Goal: Information Seeking & Learning: Learn about a topic

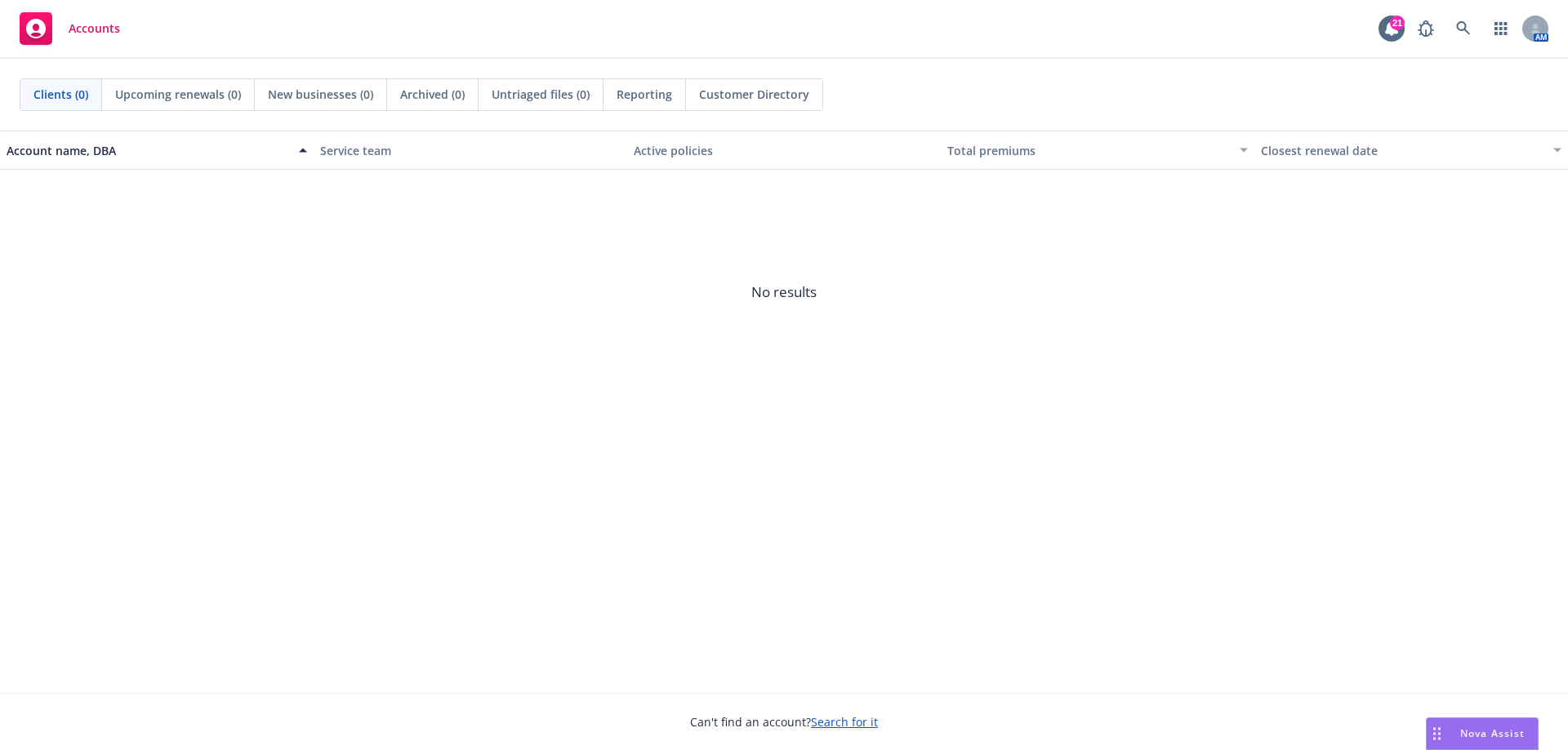
click at [1512, 737] on span "Nova Assist" at bounding box center [1492, 734] width 64 height 14
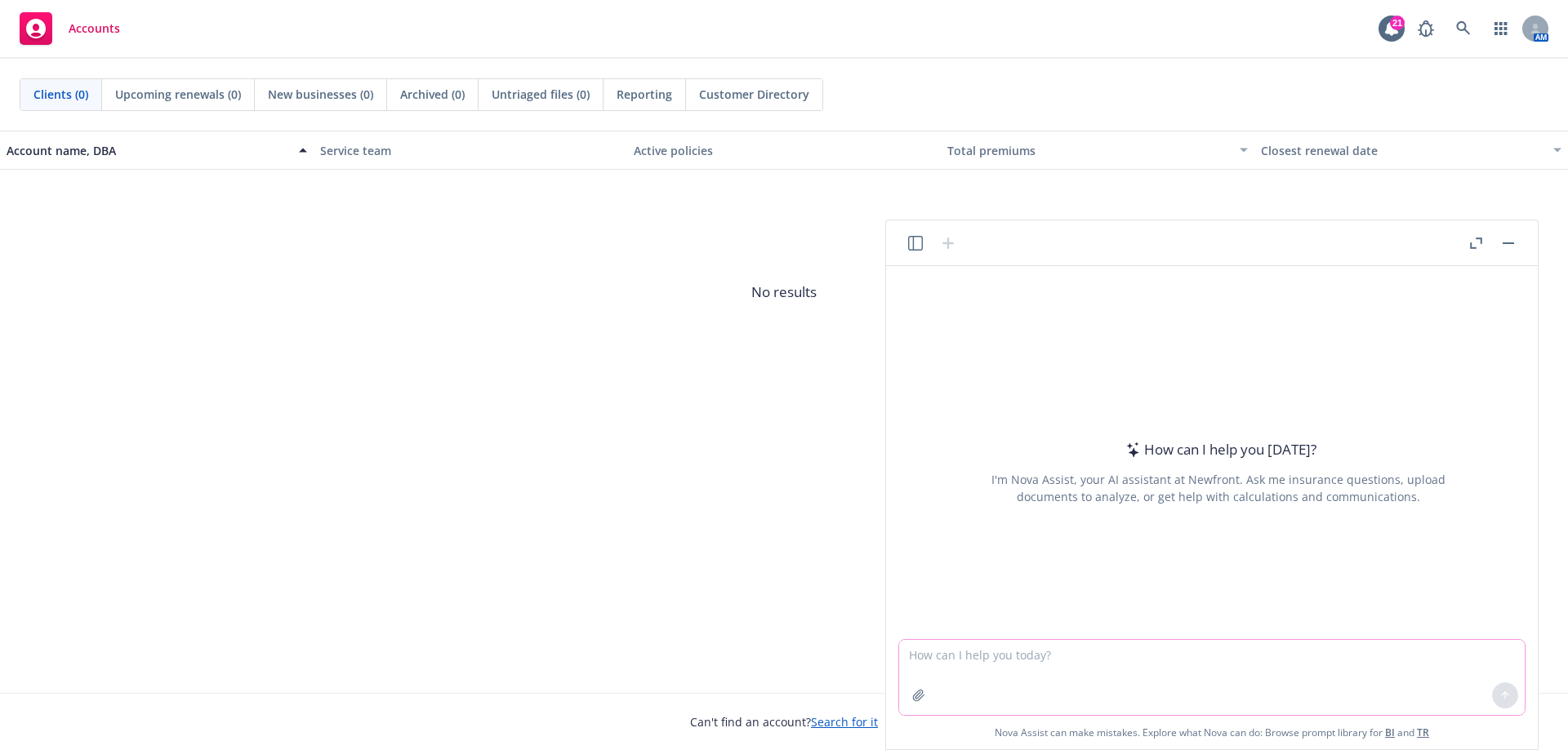
click at [999, 657] on textarea at bounding box center [1211, 678] width 626 height 76
type textarea "what are CA SB 729 mandates"
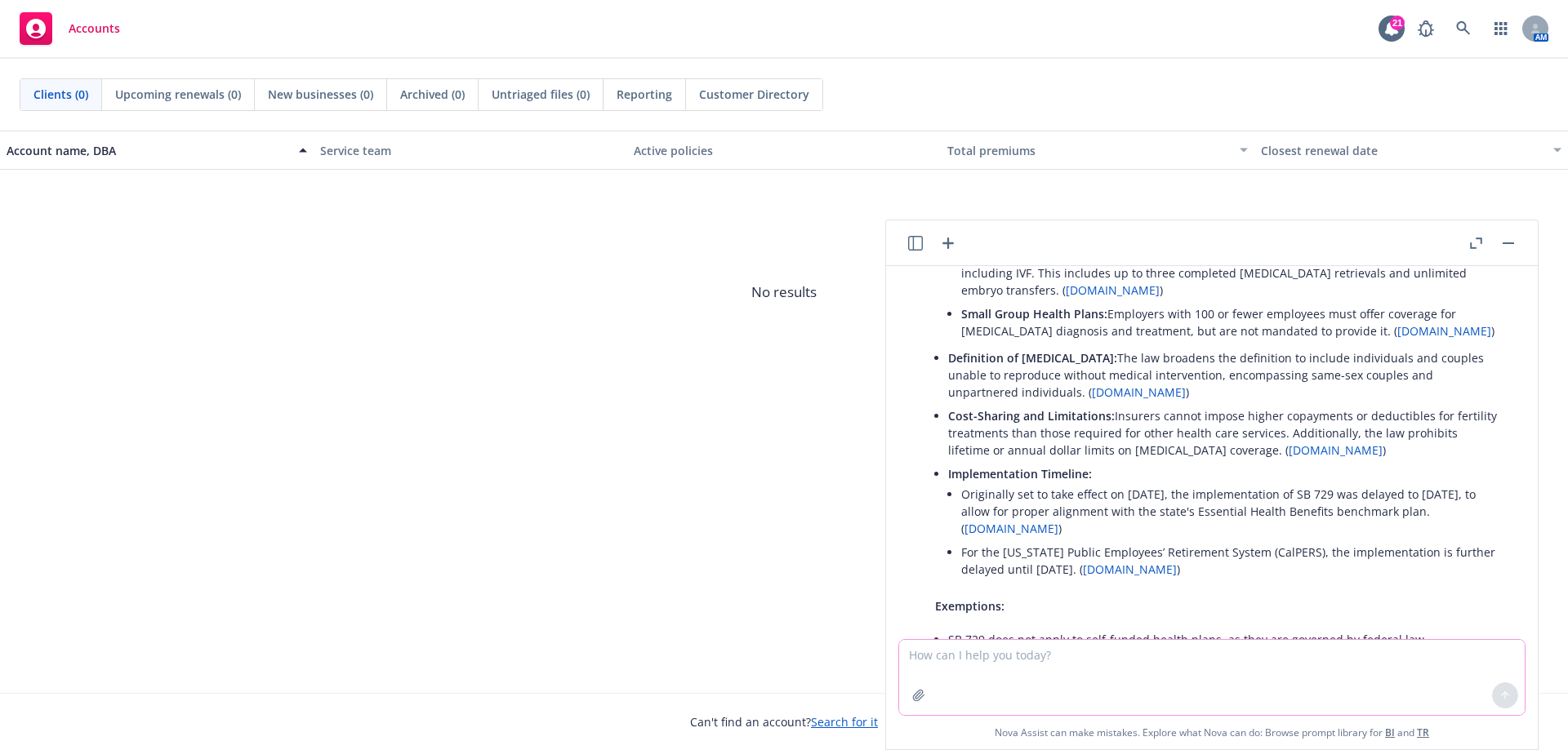
scroll to position [60, 0]
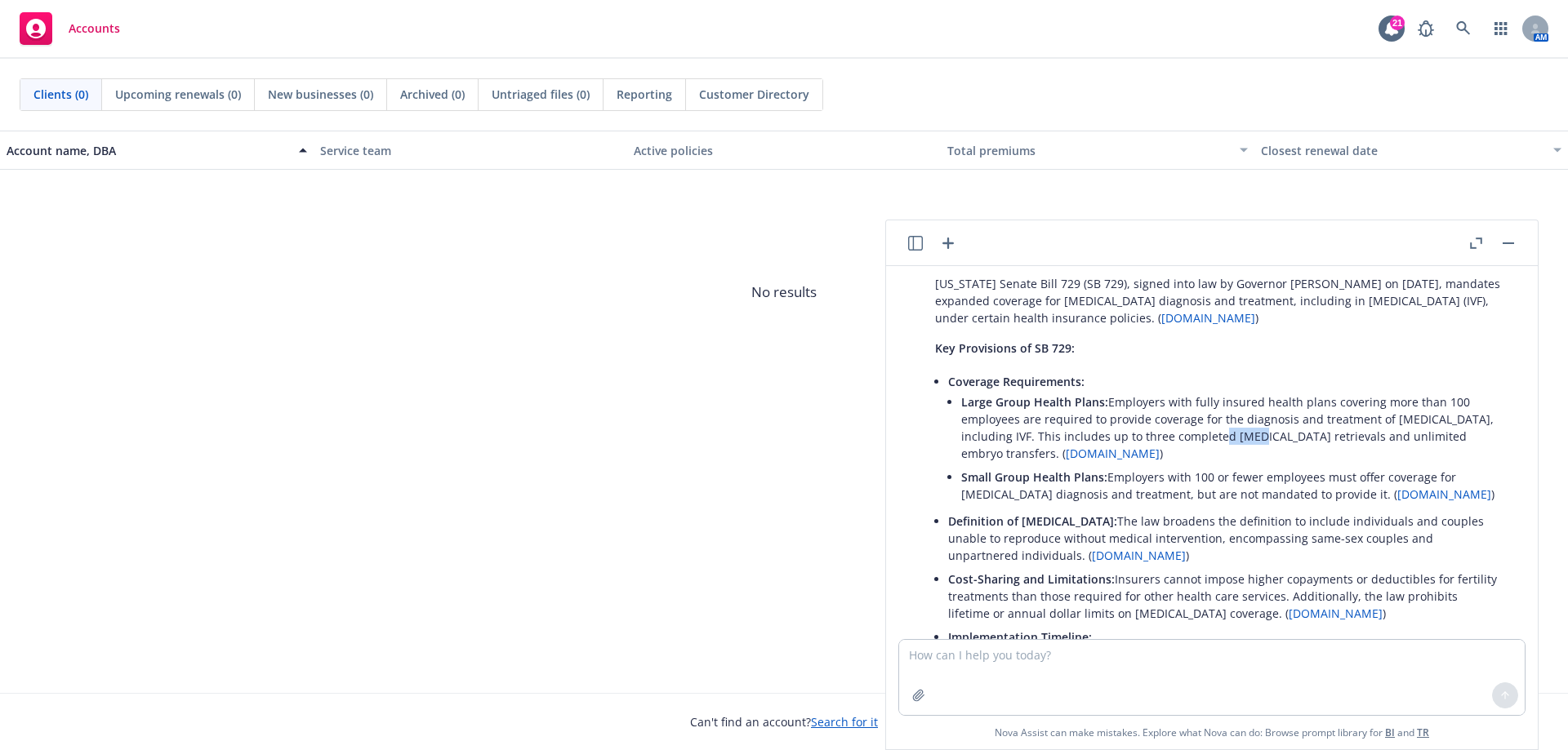
drag, startPoint x: 1210, startPoint y: 439, endPoint x: 1178, endPoint y: 443, distance: 32.2
click at [1178, 443] on li "Large Group Health Plans: Employers with fully insured health plans covering mo…" at bounding box center [1232, 428] width 541 height 76
copy li "[MEDICAL_DATA]"
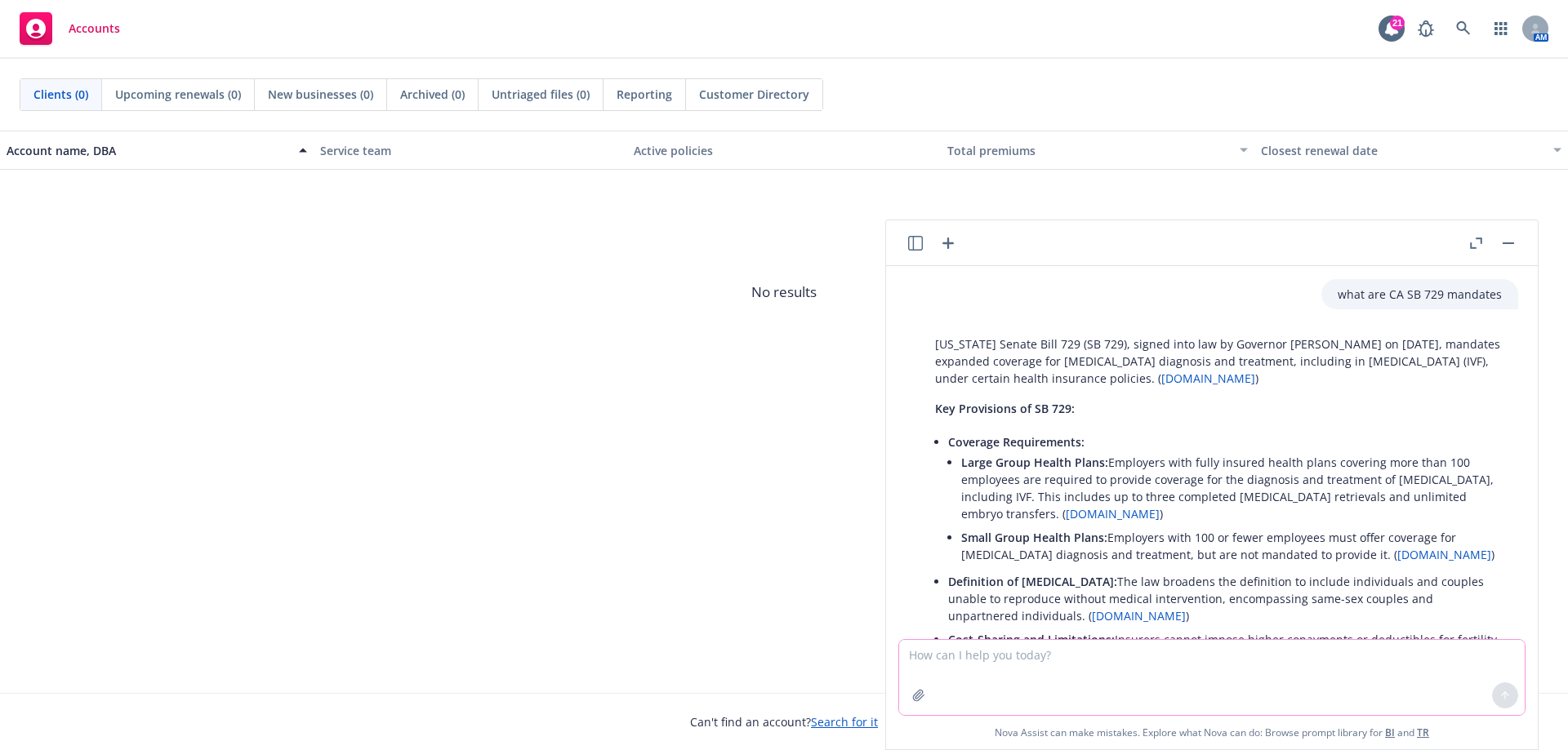
click at [1020, 668] on textarea at bounding box center [1211, 678] width 626 height 76
paste textarea "Women’s Preventive Services Initiative (WPSI). This includes the WPSI’s updated…"
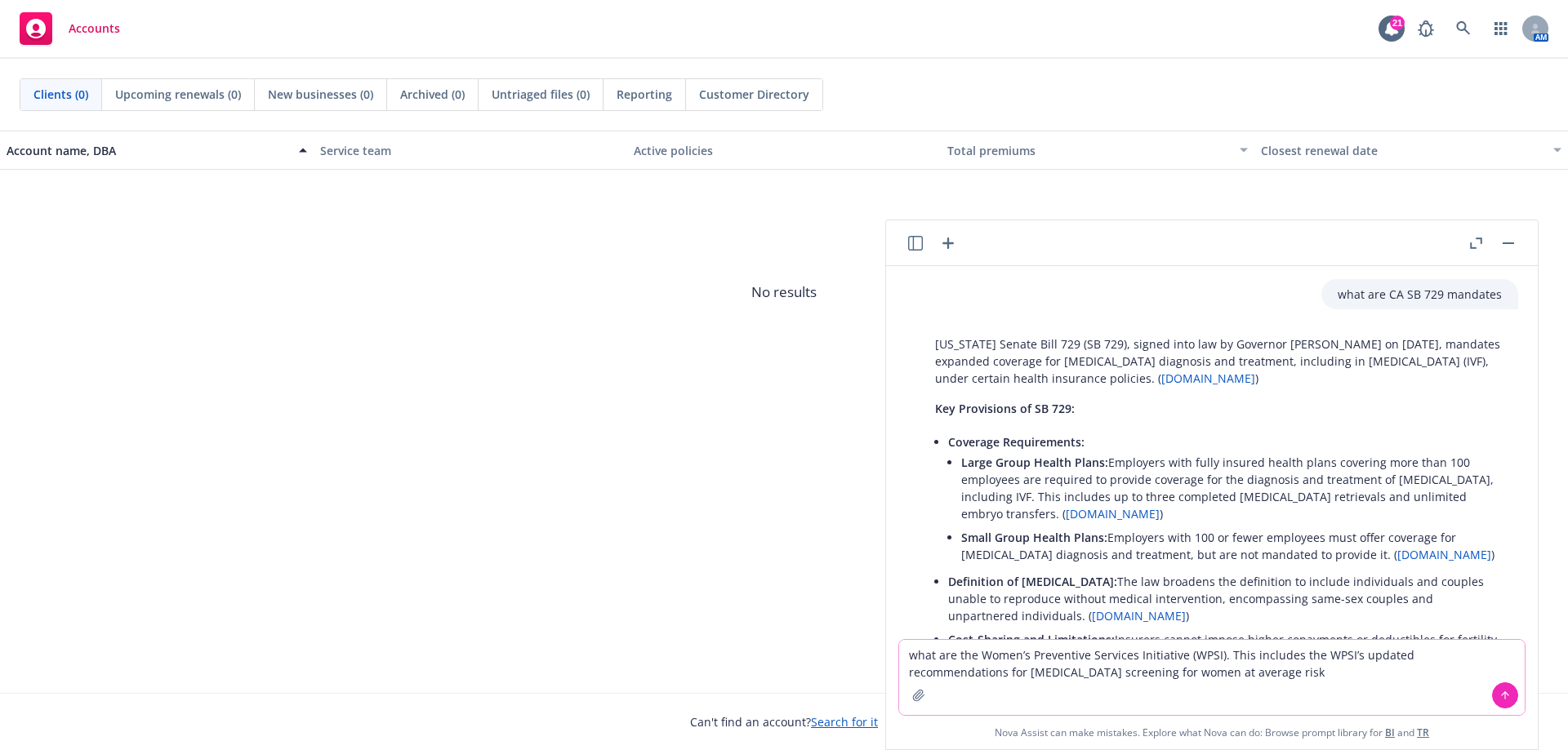
drag, startPoint x: 1351, startPoint y: 654, endPoint x: 1217, endPoint y: 656, distance: 134.0
click at [1217, 656] on textarea "what are the Women’s Preventive Services Initiative (WPSI). This includes the W…" at bounding box center [1211, 678] width 626 height 76
type textarea "what are the Women’s Preventive Services Initiative (WPSI) updated recommendati…"
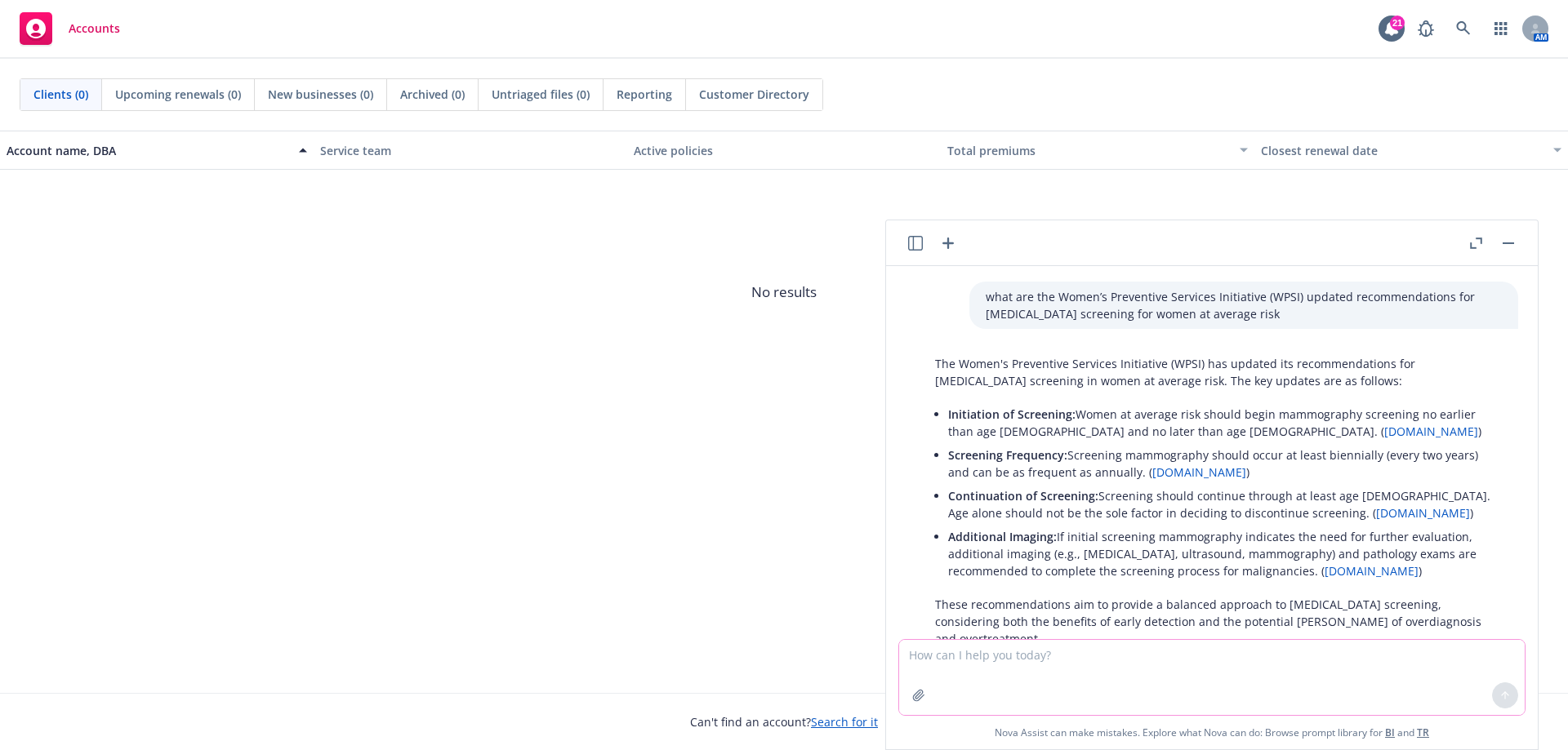
scroll to position [762, 0]
